Goal: Book appointment/travel/reservation

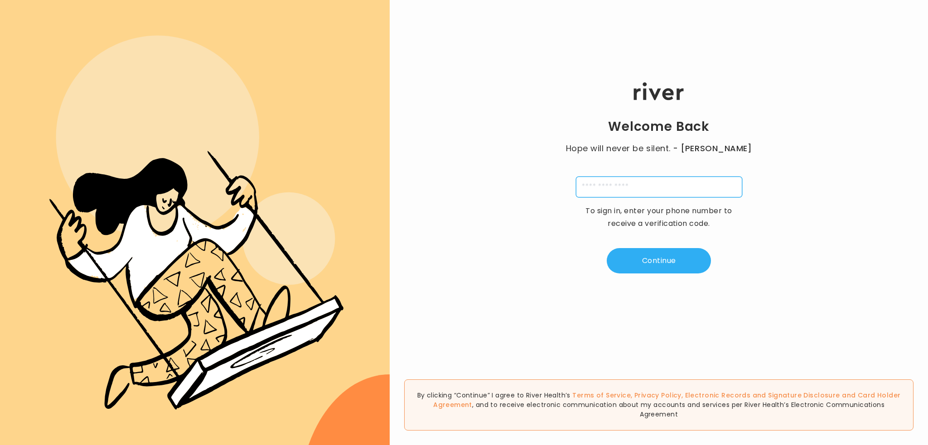
click at [653, 188] on input "tel" at bounding box center [659, 187] width 166 height 21
type input "**********"
type input "*"
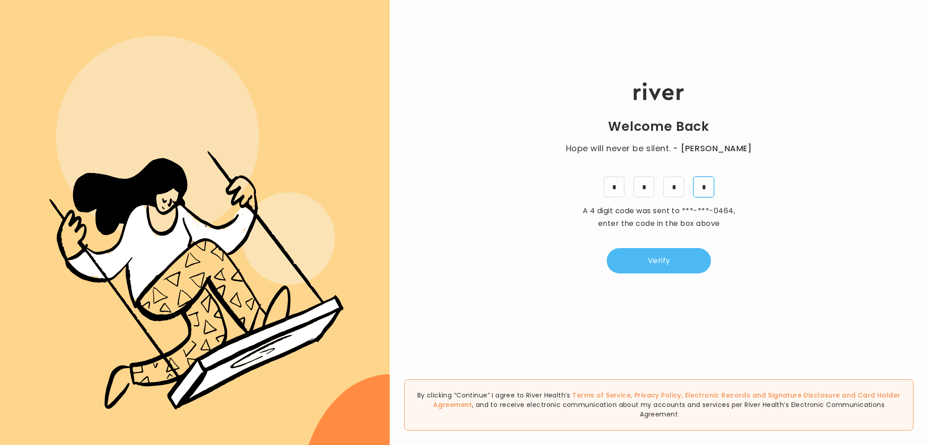
type input "*"
click at [690, 250] on button "Verify" at bounding box center [659, 260] width 104 height 25
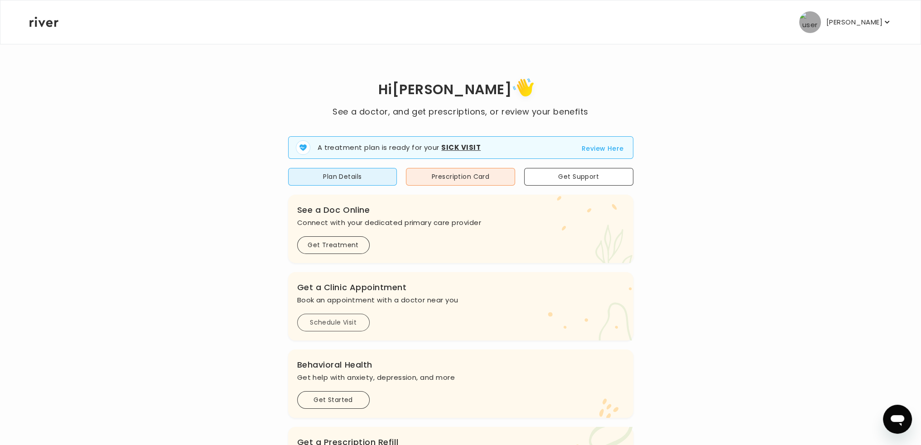
click at [326, 319] on button "Schedule Visit" at bounding box center [333, 323] width 73 height 18
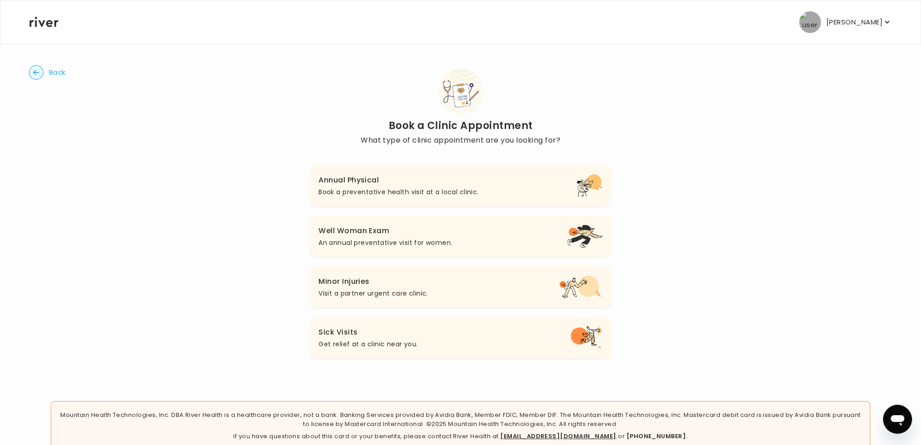
click at [368, 333] on h3 "Sick Visits" at bounding box center [368, 332] width 99 height 13
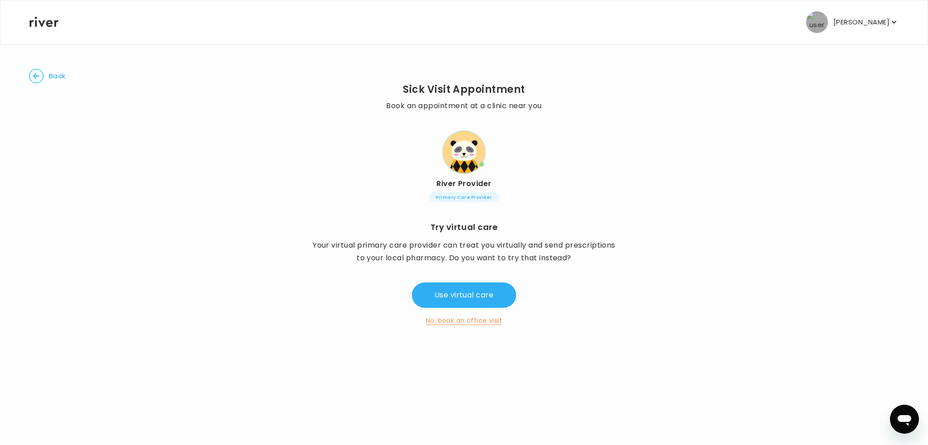
click at [461, 321] on button "No, book an office visit" at bounding box center [464, 320] width 76 height 11
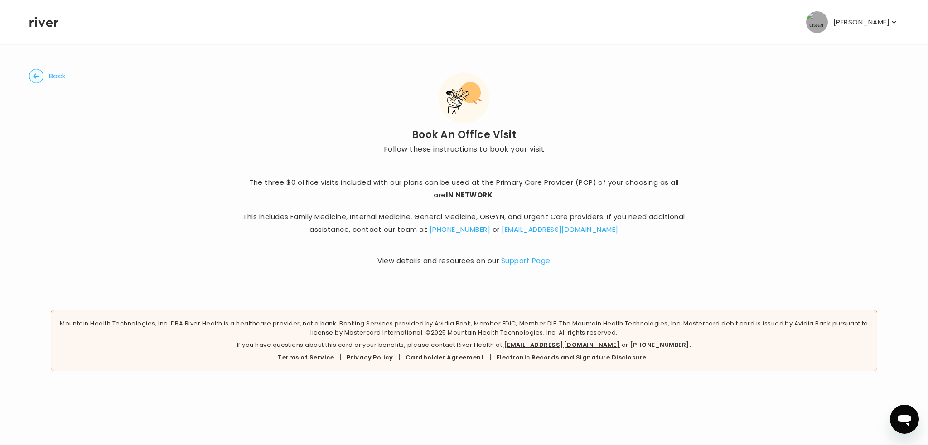
click at [515, 260] on link "Support Page" at bounding box center [525, 261] width 49 height 10
click at [891, 20] on icon "button" at bounding box center [894, 22] width 9 height 9
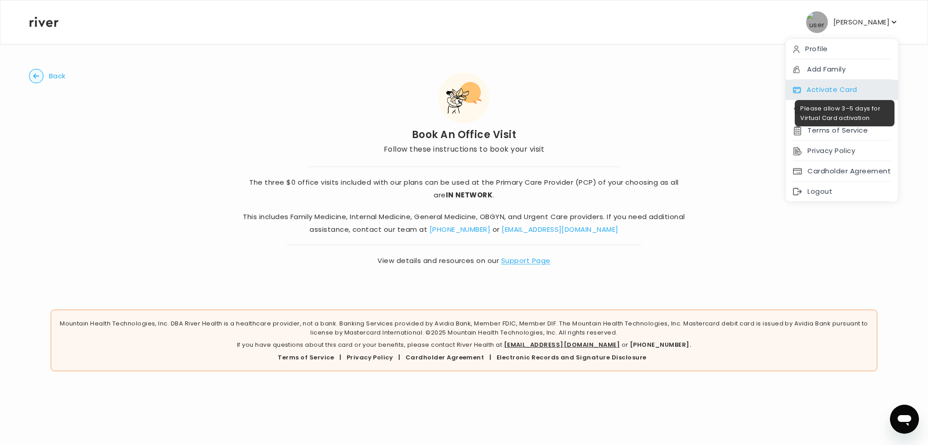
click at [877, 89] on div "Activate Card" at bounding box center [842, 90] width 112 height 20
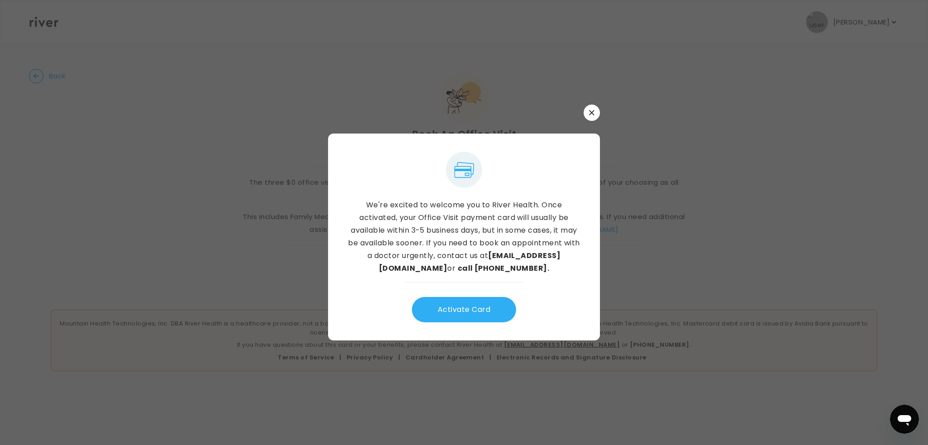
drag, startPoint x: 593, startPoint y: 112, endPoint x: 604, endPoint y: 104, distance: 13.3
click at [592, 112] on icon "button" at bounding box center [591, 112] width 5 height 5
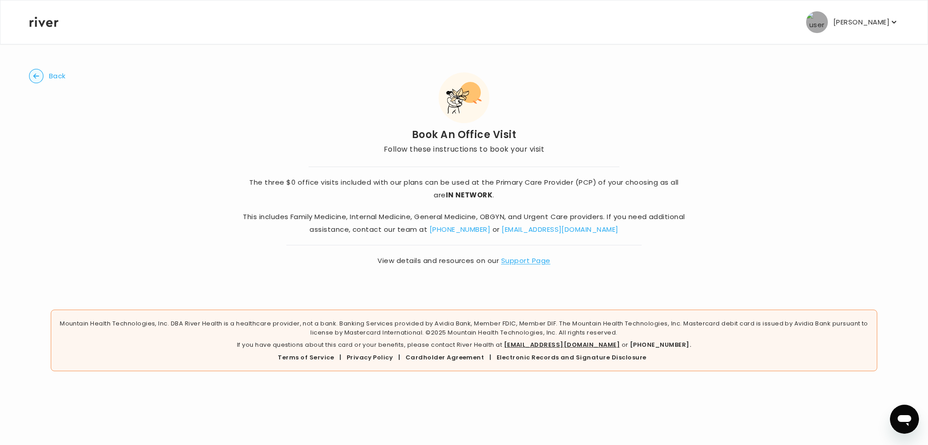
click at [890, 24] on icon "button" at bounding box center [894, 22] width 9 height 9
